Goal: Task Accomplishment & Management: Complete application form

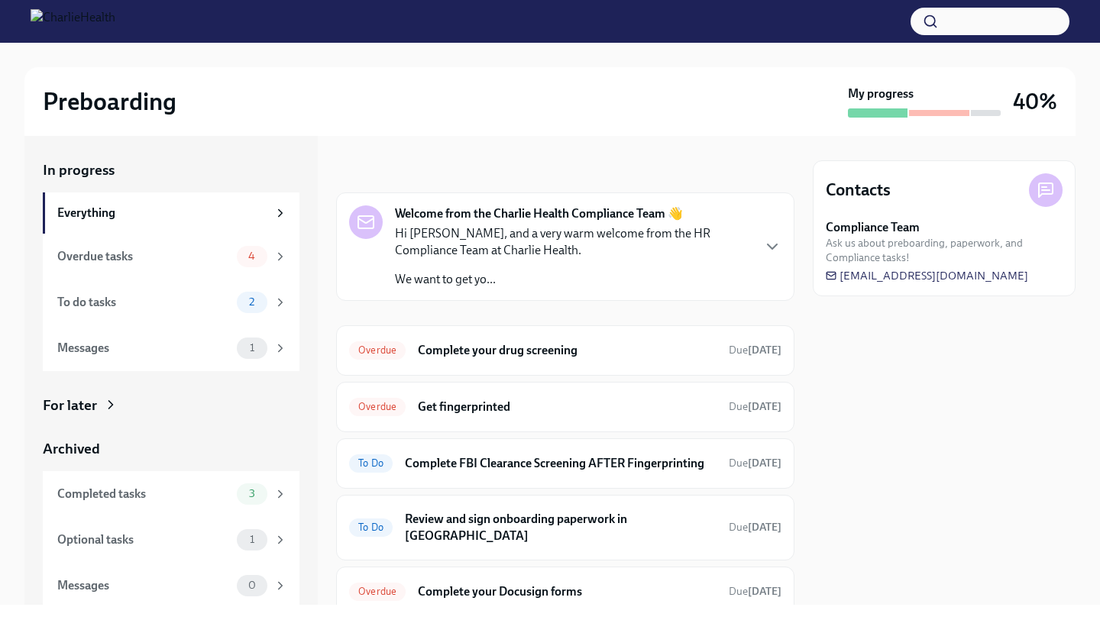
scroll to position [120, 0]
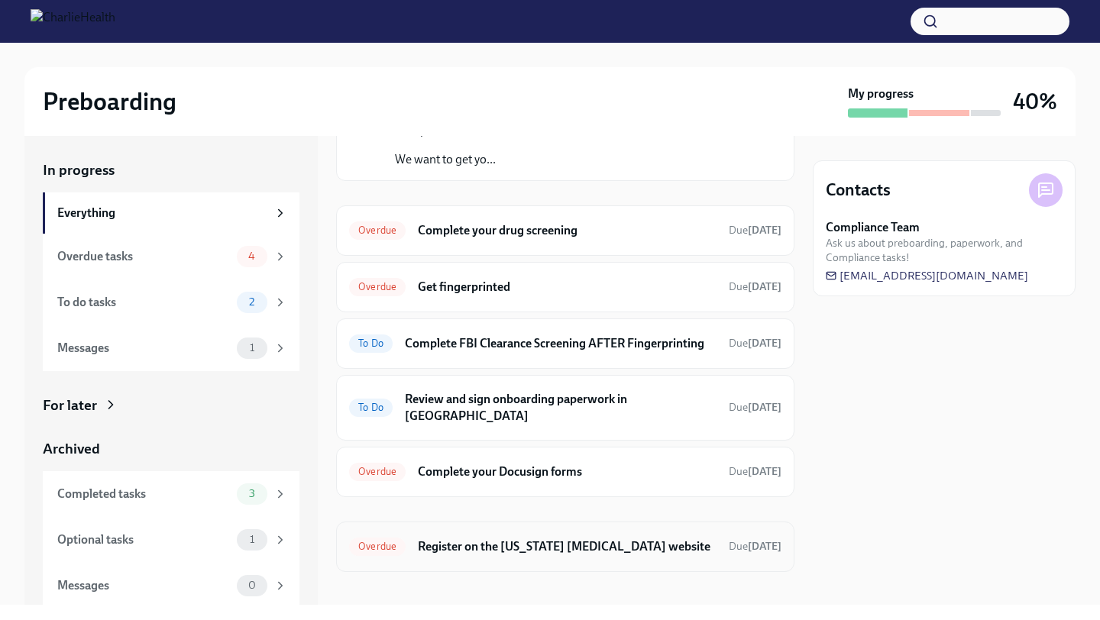
click at [540, 539] on h6 "Register on the [US_STATE] [MEDICAL_DATA] website" at bounding box center [567, 547] width 299 height 17
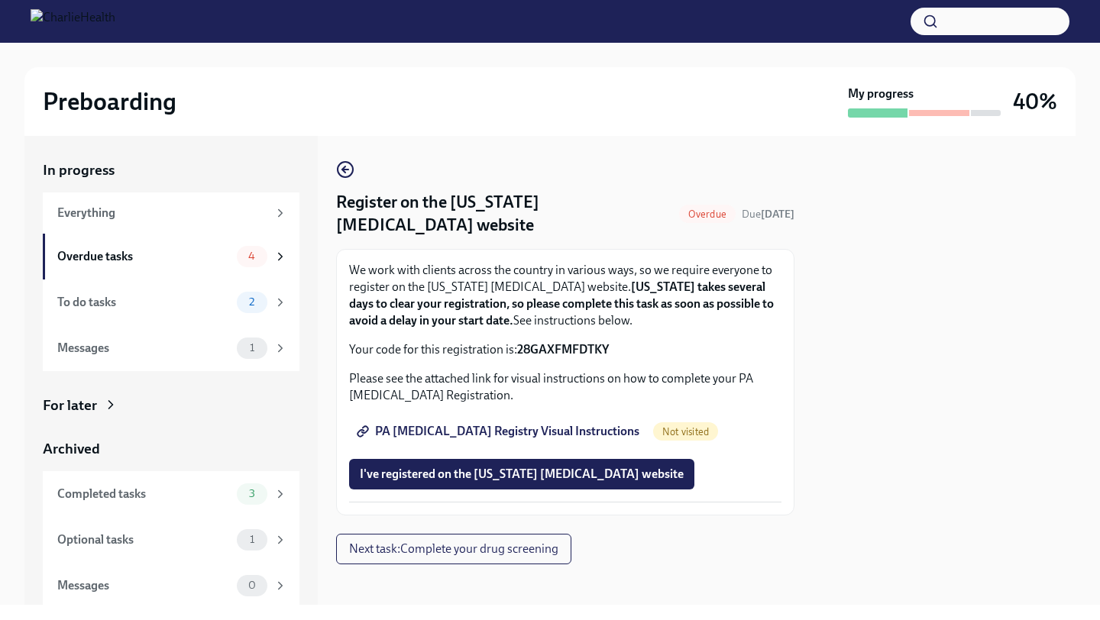
click at [519, 433] on span "PA [MEDICAL_DATA] Registry Visual Instructions" at bounding box center [500, 431] width 280 height 15
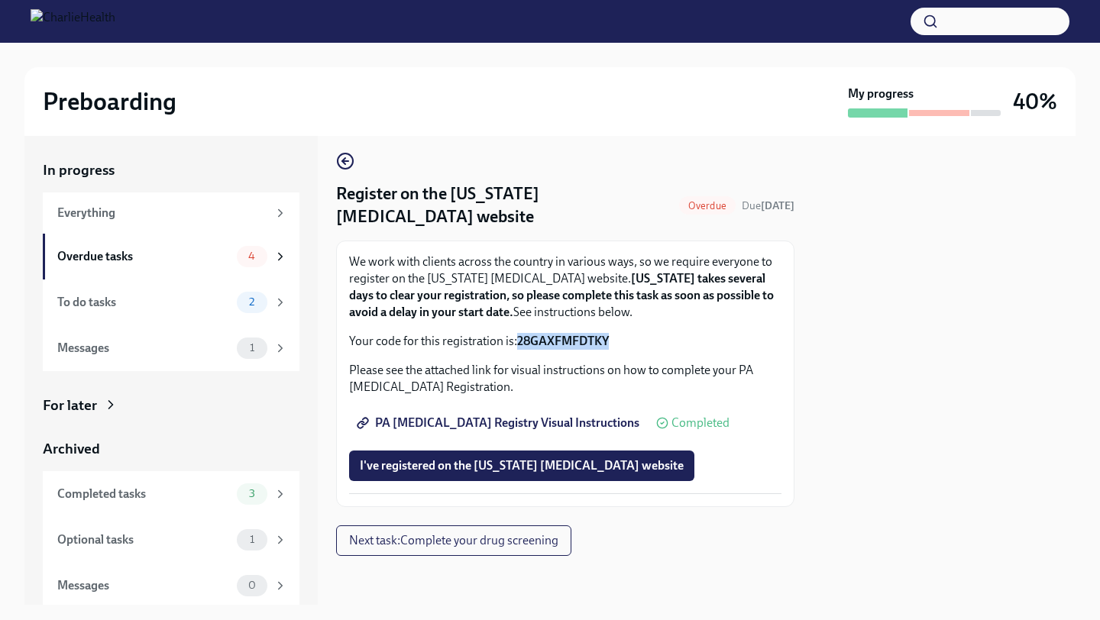
drag, startPoint x: 519, startPoint y: 345, endPoint x: 610, endPoint y: 346, distance: 91.7
click at [610, 346] on p "Your code for this registration is: 28GAXFMFDTKY" at bounding box center [565, 341] width 432 height 17
copy strong "28GAXFMFDTKY"
click at [880, 440] on div at bounding box center [944, 370] width 263 height 469
click at [610, 463] on span "I've registered on the [US_STATE] [MEDICAL_DATA] website" at bounding box center [522, 465] width 324 height 15
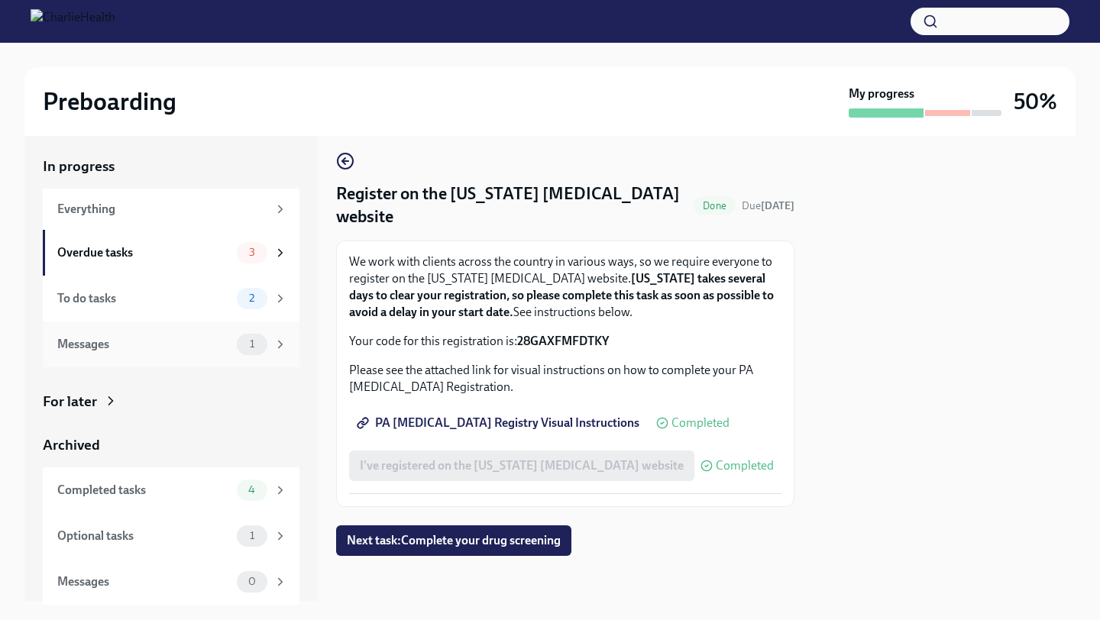
scroll to position [0, 0]
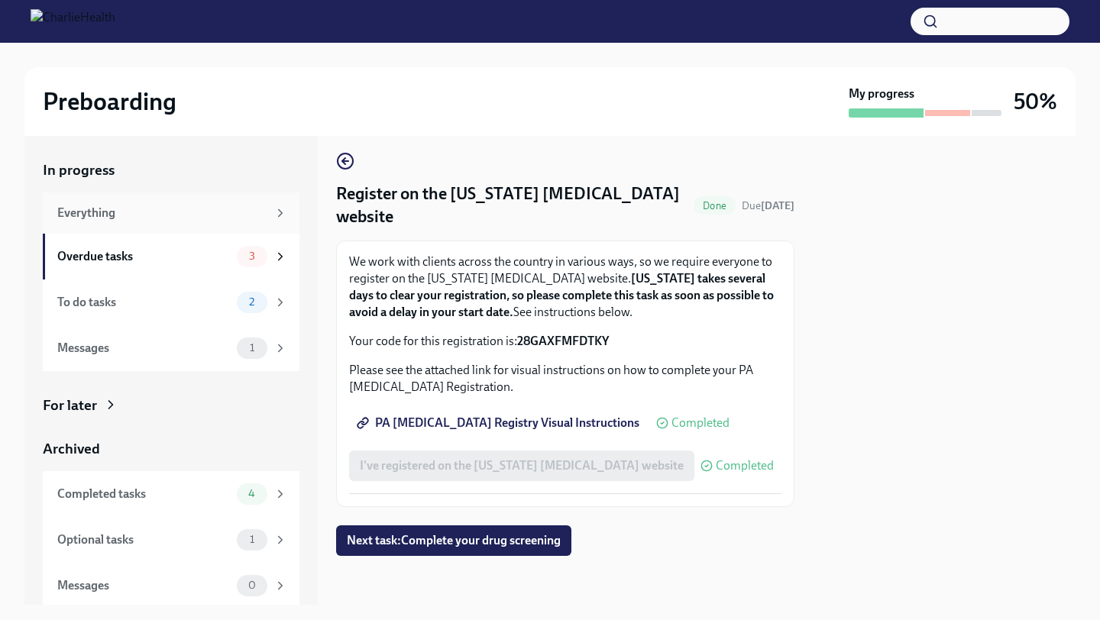
click at [211, 206] on div "Everything" at bounding box center [162, 213] width 210 height 17
